Goal: Information Seeking & Learning: Learn about a topic

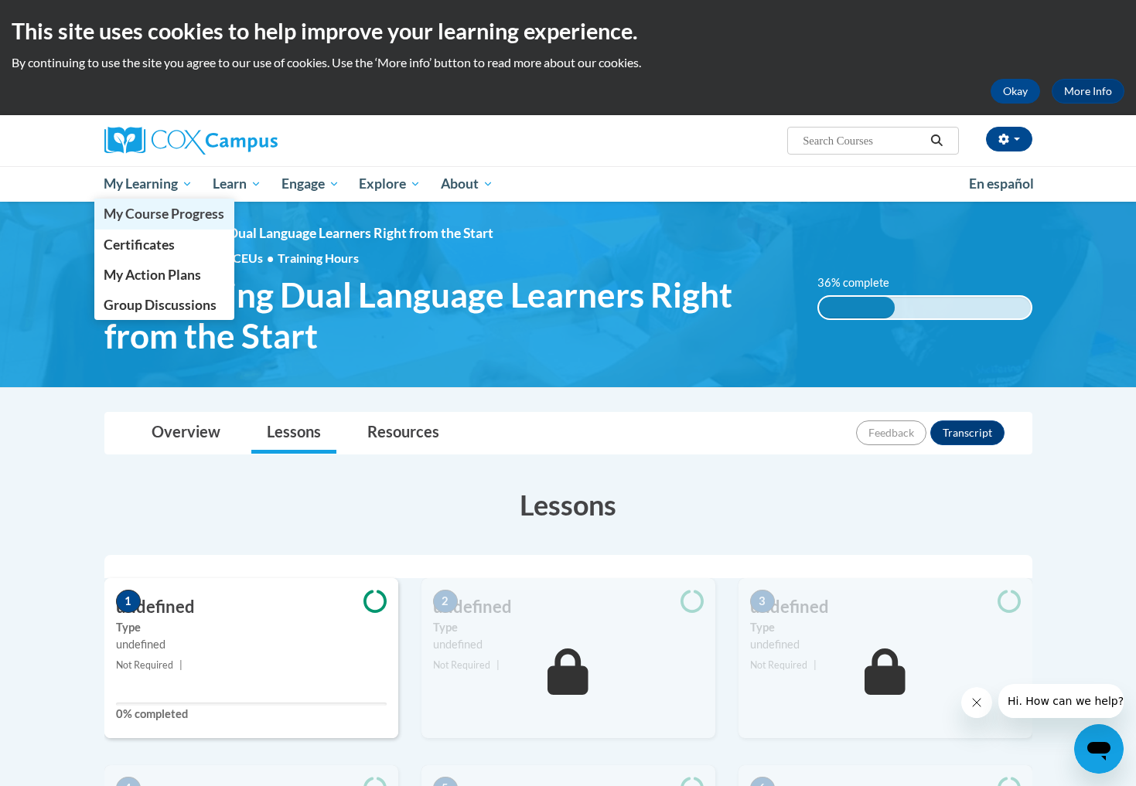
click at [172, 215] on span "My Course Progress" at bounding box center [164, 214] width 121 height 16
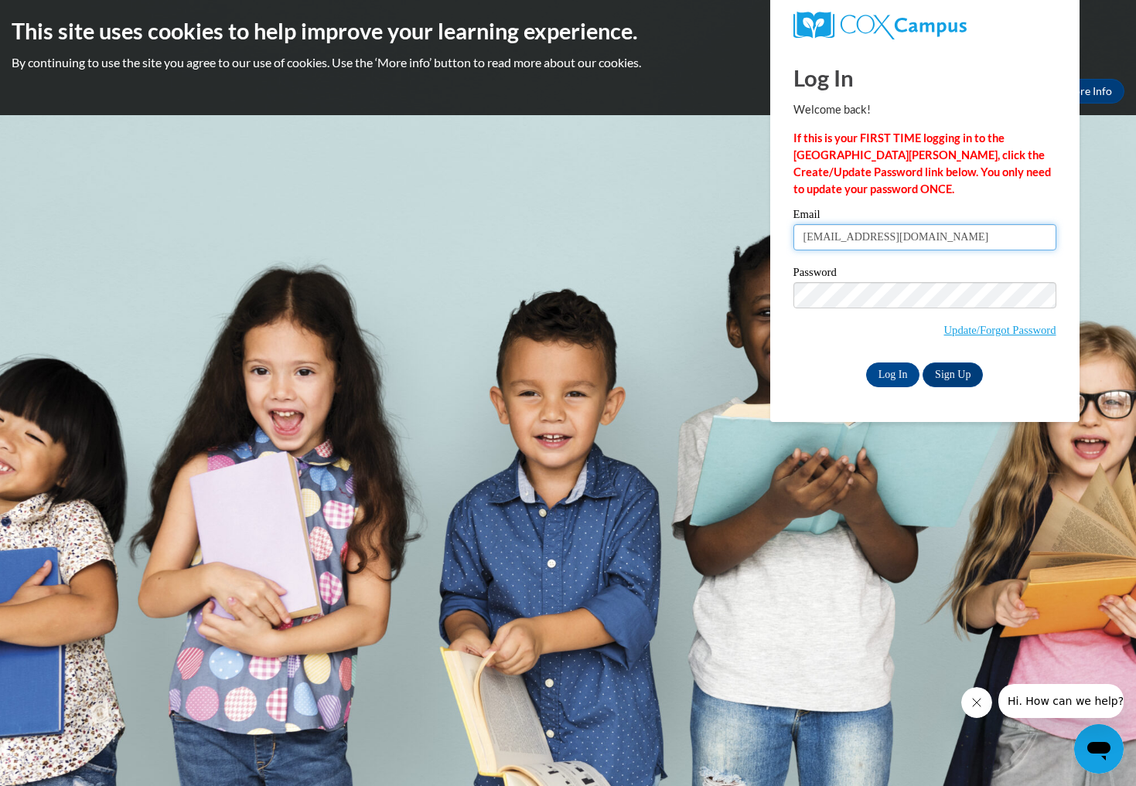
type input "teritavcarey@yahoo.com"
click at [895, 373] on input "Log In" at bounding box center [893, 375] width 54 height 25
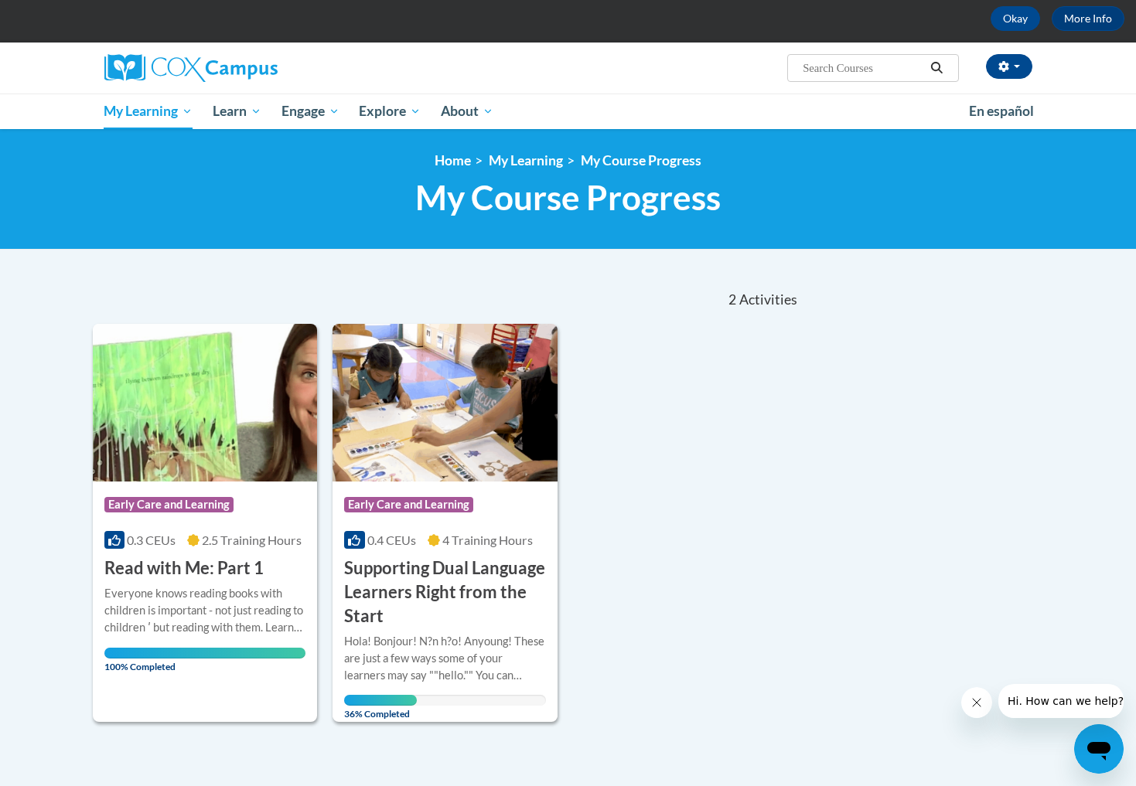
scroll to position [67, 0]
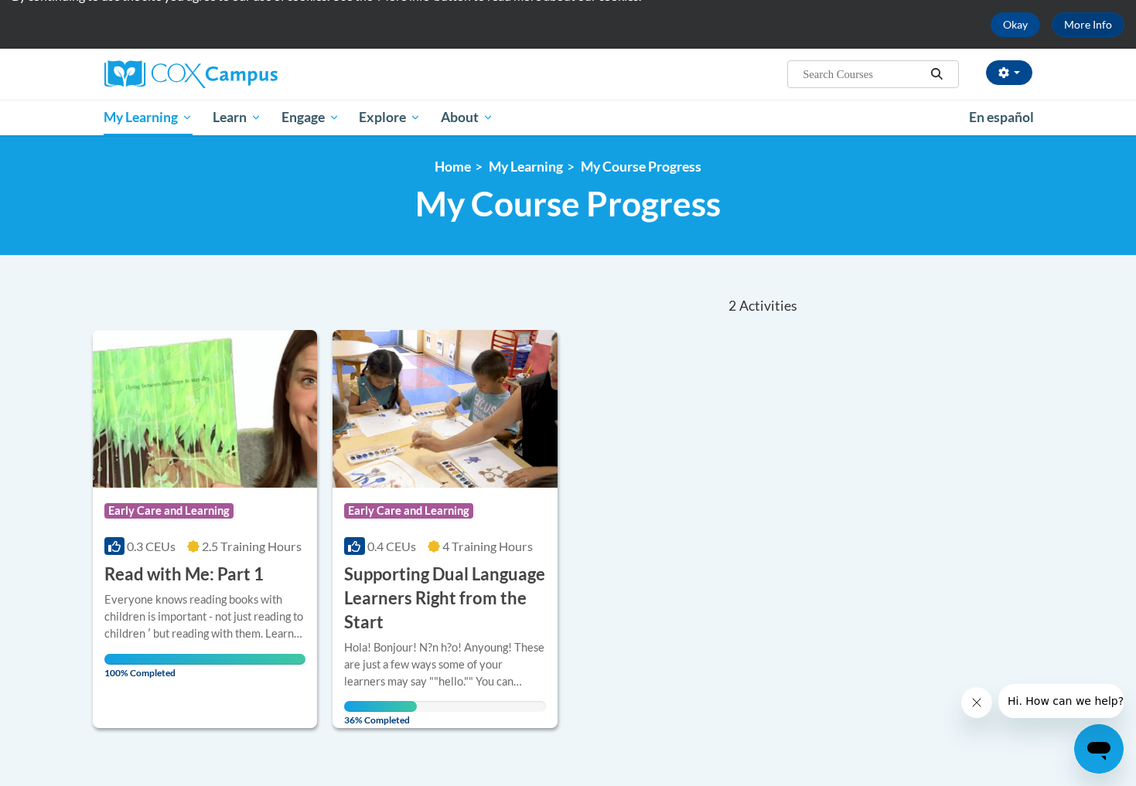
click at [452, 507] on span "Early Care and Learning" at bounding box center [408, 510] width 129 height 15
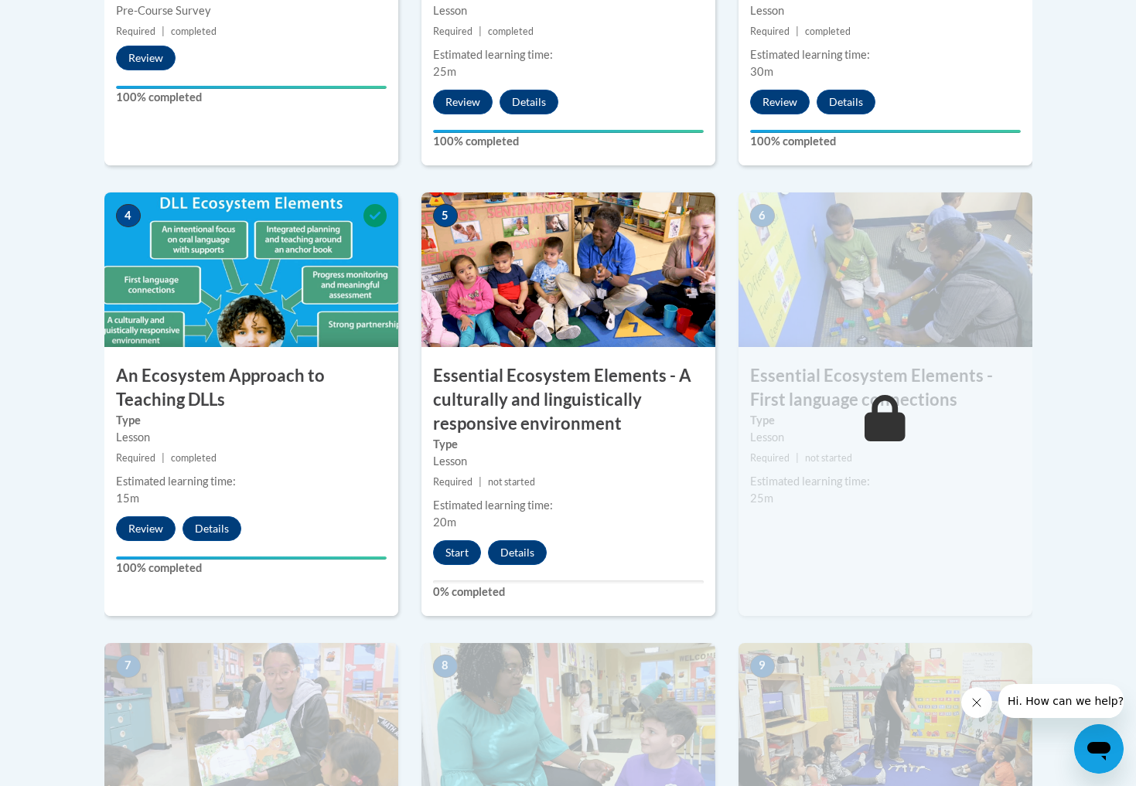
scroll to position [815, 0]
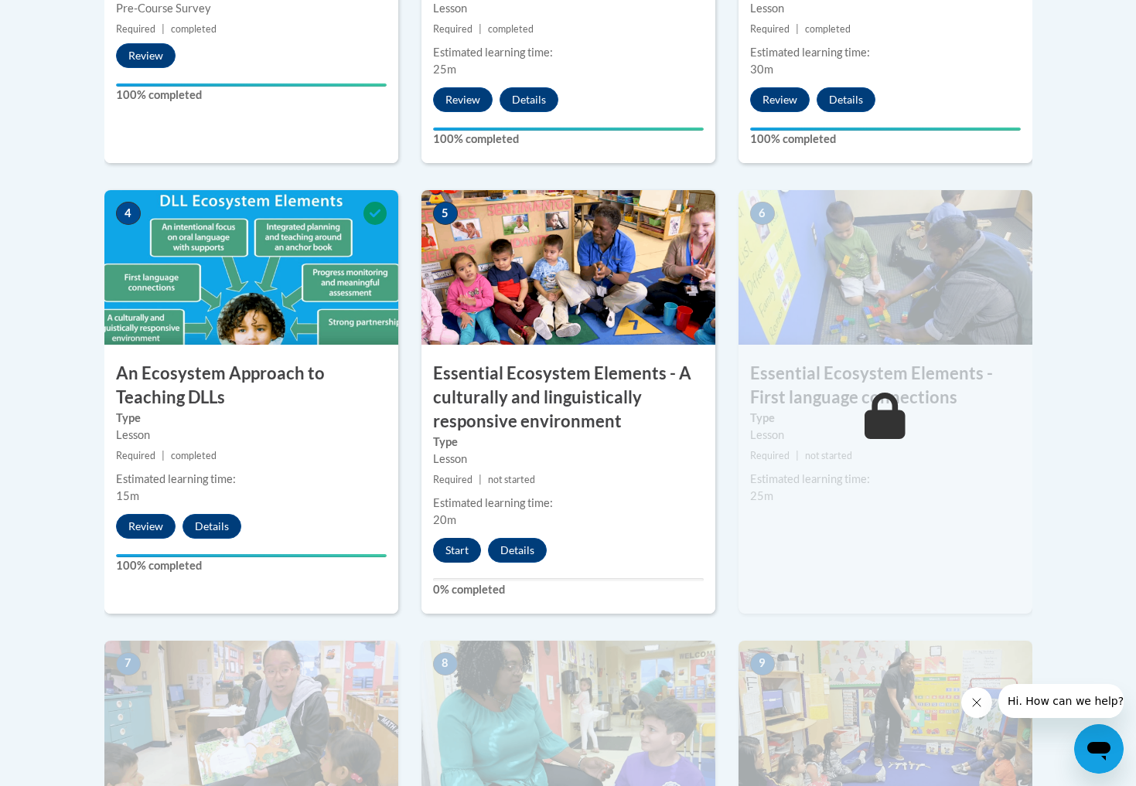
click at [464, 543] on button "Start" at bounding box center [457, 550] width 48 height 25
